Goal: Information Seeking & Learning: Learn about a topic

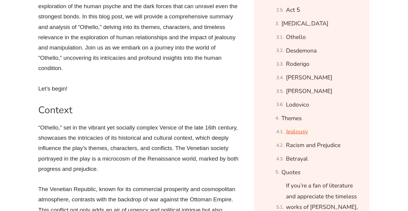
click at [298, 127] on link "Jealousy" at bounding box center [297, 131] width 22 height 11
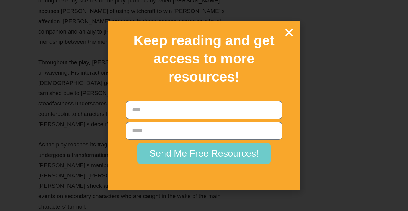
scroll to position [9647, 0]
click at [287, 29] on icon "Close" at bounding box center [289, 32] width 11 height 11
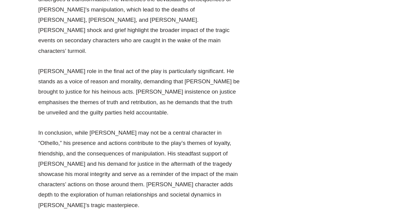
scroll to position [9803, 0]
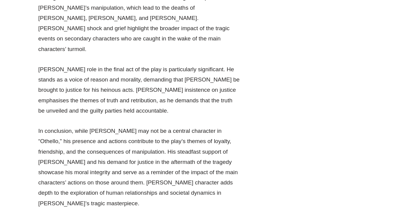
drag, startPoint x: 38, startPoint y: 101, endPoint x: 55, endPoint y: 111, distance: 19.0
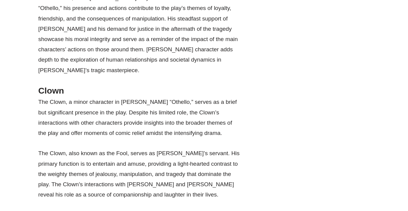
scroll to position [9939, 0]
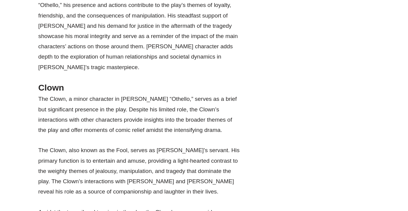
drag, startPoint x: 64, startPoint y: 161, endPoint x: 27, endPoint y: 117, distance: 57.5
drag, startPoint x: 63, startPoint y: 160, endPoint x: 22, endPoint y: 114, distance: 61.0
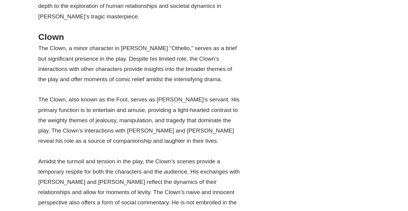
scroll to position [9991, 0]
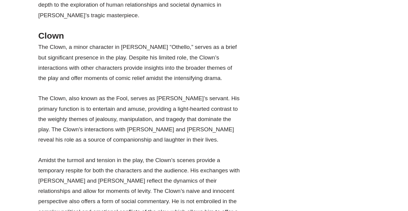
drag, startPoint x: 124, startPoint y: 141, endPoint x: 176, endPoint y: 148, distance: 52.9
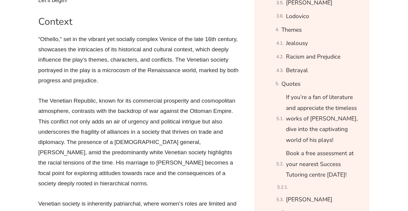
scroll to position [523, 0]
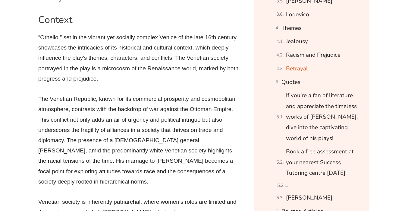
click at [299, 68] on link "Betrayal" at bounding box center [297, 68] width 22 height 11
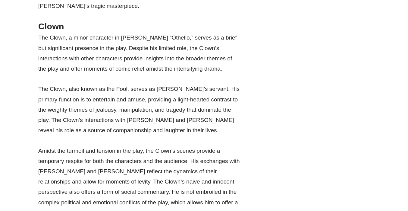
scroll to position [9984, 0]
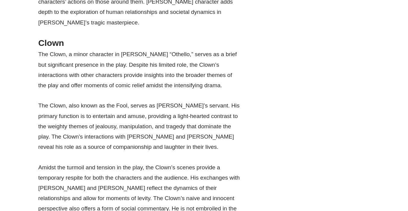
drag, startPoint x: 214, startPoint y: 93, endPoint x: 231, endPoint y: 116, distance: 28.2
drag, startPoint x: 89, startPoint y: 175, endPoint x: 109, endPoint y: 186, distance: 22.8
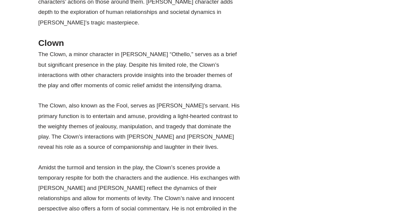
drag, startPoint x: 109, startPoint y: 186, endPoint x: 89, endPoint y: 176, distance: 22.6
